Goal: Communication & Community: Answer question/provide support

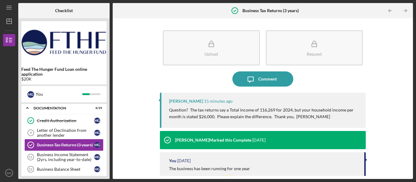
scroll to position [7, 0]
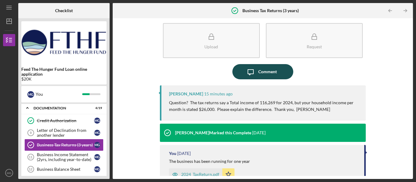
click at [263, 72] on div "Comment" at bounding box center [267, 71] width 19 height 15
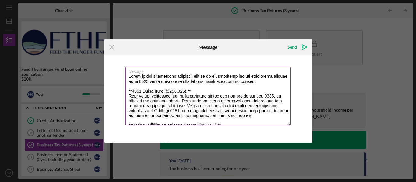
drag, startPoint x: 276, startPoint y: 82, endPoint x: 127, endPoint y: 76, distance: 149.9
click at [127, 76] on textarea "Message" at bounding box center [207, 96] width 165 height 59
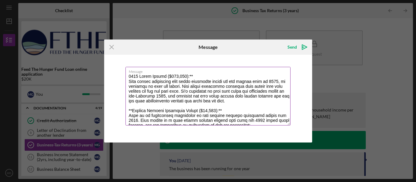
click at [191, 76] on textarea "Message" at bounding box center [207, 96] width 165 height 59
click at [179, 83] on textarea "Message" at bounding box center [207, 96] width 165 height 59
click at [160, 87] on textarea "Message" at bounding box center [207, 96] width 165 height 59
click at [244, 87] on textarea "Message" at bounding box center [207, 96] width 165 height 59
click at [273, 88] on textarea "Message" at bounding box center [207, 96] width 165 height 59
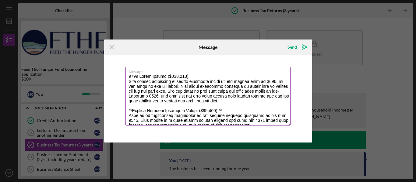
click at [133, 112] on textarea "Message" at bounding box center [207, 96] width 165 height 59
click at [224, 112] on textarea "Message" at bounding box center [207, 96] width 165 height 59
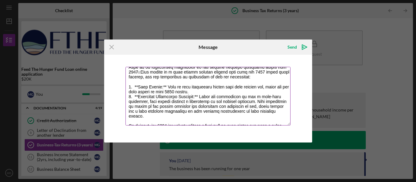
scroll to position [49, 0]
click at [147, 87] on textarea "Message" at bounding box center [207, 96] width 165 height 59
click at [160, 87] on textarea "Message" at bounding box center [207, 96] width 165 height 59
click at [176, 88] on textarea "Message" at bounding box center [207, 96] width 165 height 59
click at [228, 88] on textarea "Message" at bounding box center [207, 96] width 165 height 59
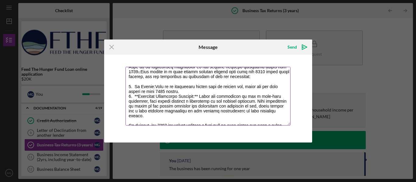
click at [201, 92] on textarea "Message" at bounding box center [207, 96] width 165 height 59
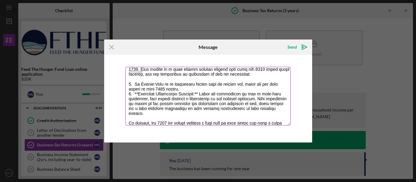
scroll to position [52, 0]
click at [139, 94] on textarea "Message" at bounding box center [207, 96] width 165 height 59
click at [199, 94] on textarea "Message" at bounding box center [207, 96] width 165 height 59
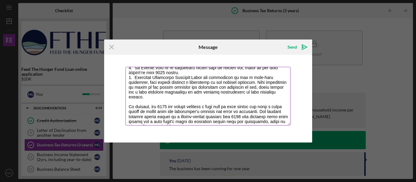
scroll to position [69, 0]
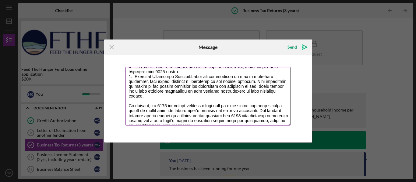
click at [237, 101] on textarea "Message" at bounding box center [207, 96] width 165 height 59
drag, startPoint x: 248, startPoint y: 101, endPoint x: 256, endPoint y: 107, distance: 9.8
click at [256, 107] on textarea "Message" at bounding box center [207, 96] width 165 height 59
click at [262, 106] on textarea "Message" at bounding box center [207, 96] width 165 height 59
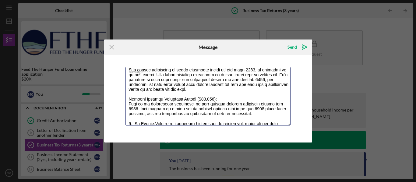
paste textarea "wo key components explain the difference"
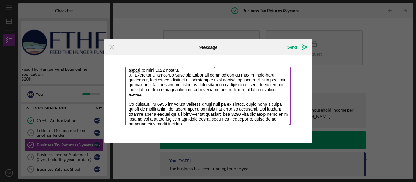
scroll to position [73, 0]
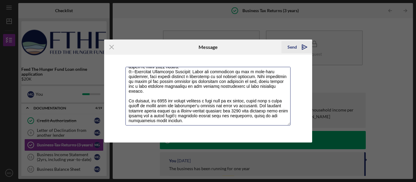
type textarea "2024 Total Income ($116,269): This figure represents my total household income …"
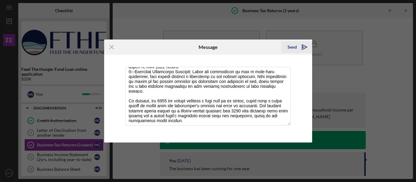
click at [304, 48] on icon "Icon/icon-invite-send" at bounding box center [304, 47] width 15 height 15
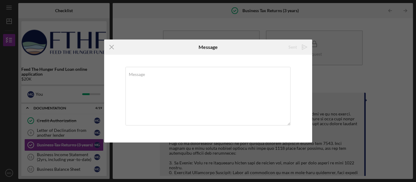
scroll to position [0, 0]
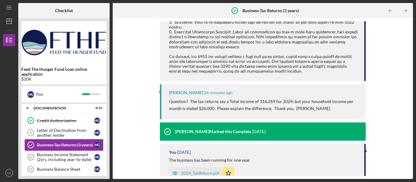
scroll to position [184, 0]
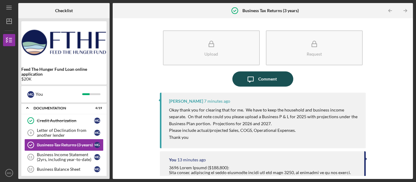
click at [260, 80] on div "Comment" at bounding box center [267, 79] width 19 height 15
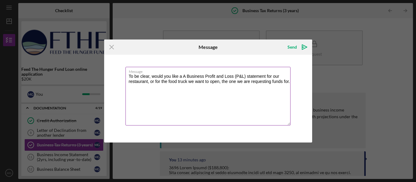
click at [272, 83] on textarea "To be clear, would you like a A Business Profit and Loss (P&L) statement for ou…" at bounding box center [207, 96] width 165 height 59
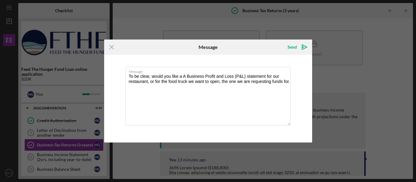
type textarea "To be clear, would you like a A Business Profit and Loss (P&L) statement for ou…"
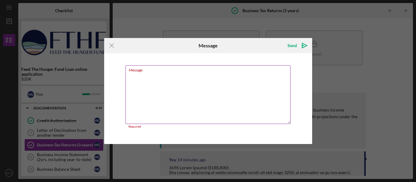
paste textarea "Would you like the Business Profit and Loss (P&L) statement for your existing r…"
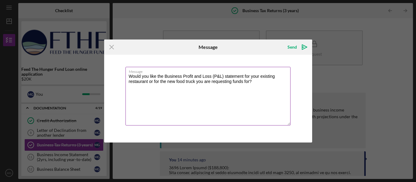
click at [253, 76] on textarea "Would you like the Business Profit and Loss (P&L) statement for your existing r…" at bounding box center [207, 96] width 165 height 59
click at [202, 82] on textarea "Would you like the Business Profit and Loss (P&L) statement from our existing r…" at bounding box center [207, 96] width 165 height 59
type textarea "Would you like the Business Profit and Loss (P&L) statement from our existing r…"
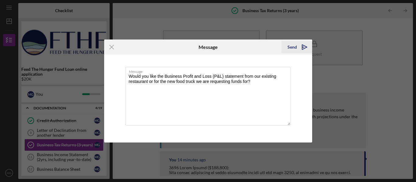
click at [302, 48] on g "submit" at bounding box center [304, 47] width 5 height 5
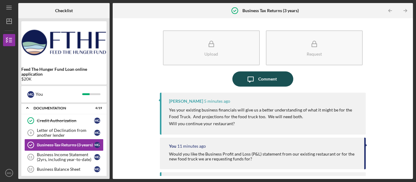
click at [266, 81] on div "Comment" at bounding box center [267, 79] width 19 height 15
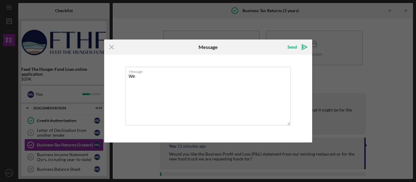
type textarea "W"
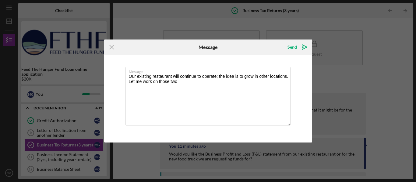
drag, startPoint x: 270, startPoint y: 46, endPoint x: 276, endPoint y: 15, distance: 31.5
click at [276, 15] on div "Icon/Menu Close Message Send Icon/icon-invite-send Message Our existing restaur…" at bounding box center [208, 91] width 416 height 182
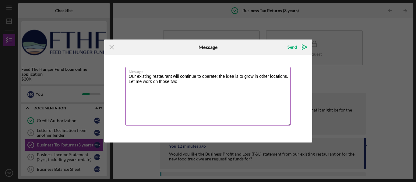
click at [185, 82] on textarea "Our existing restaurant will continue to operate; the idea is to grow in other …" at bounding box center [207, 96] width 165 height 59
type textarea "Our existing restaurant will continue to operate; the goal is to expand into ot…"
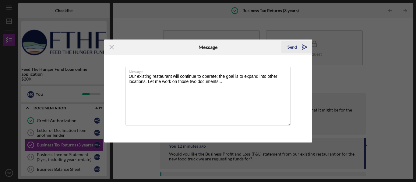
click at [304, 49] on icon "Icon/icon-invite-send" at bounding box center [304, 47] width 15 height 15
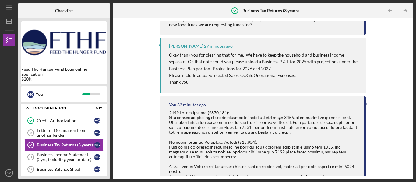
scroll to position [170, 0]
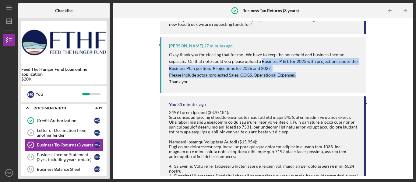
drag, startPoint x: 260, startPoint y: 61, endPoint x: 297, endPoint y: 75, distance: 39.3
click at [297, 75] on div "Okay thank you for clearing that for me. We have to keep the household and busi…" at bounding box center [264, 68] width 191 height 34
copy div "Business P & L for 2025 with projections under the Business Plan portion. Proje…"
